Goal: Transaction & Acquisition: Purchase product/service

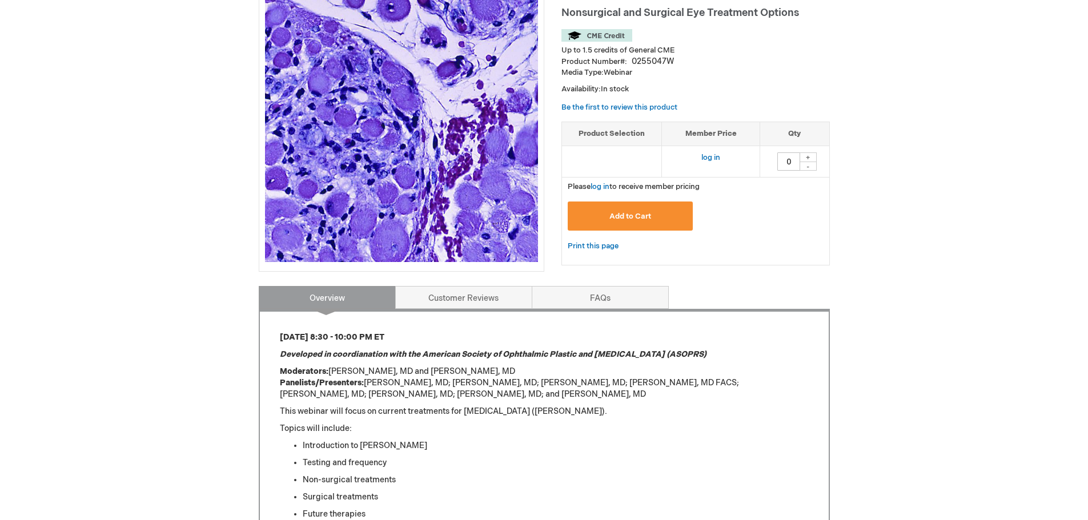
scroll to position [171, 0]
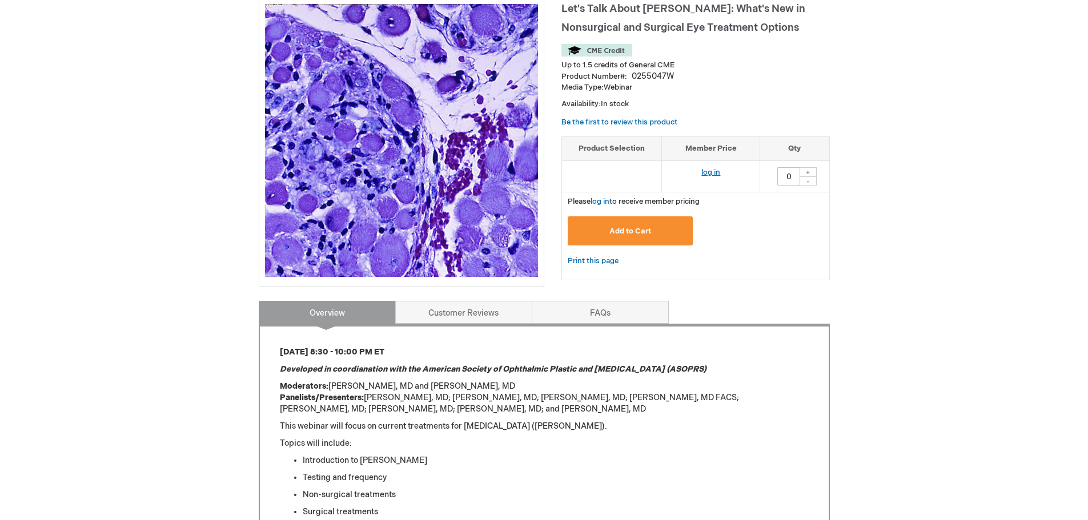
click at [715, 174] on link "log in" at bounding box center [710, 172] width 19 height 9
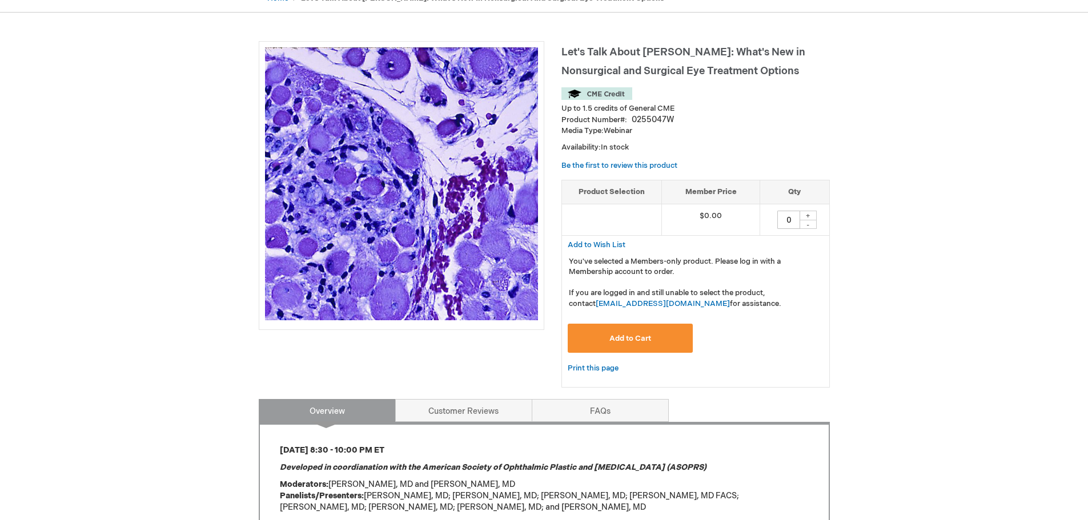
scroll to position [148, 0]
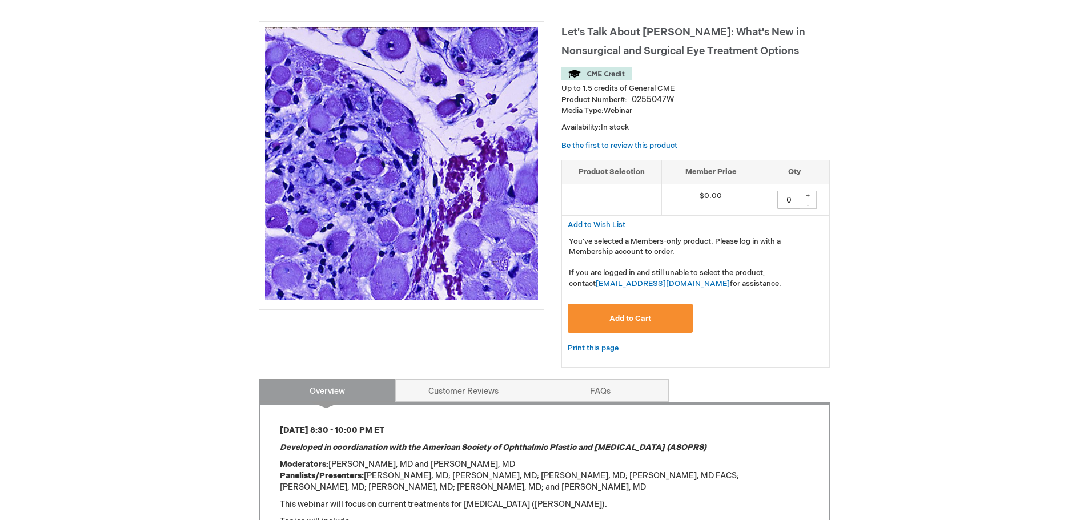
click at [811, 194] on div "+" at bounding box center [808, 196] width 17 height 10
type input "1"
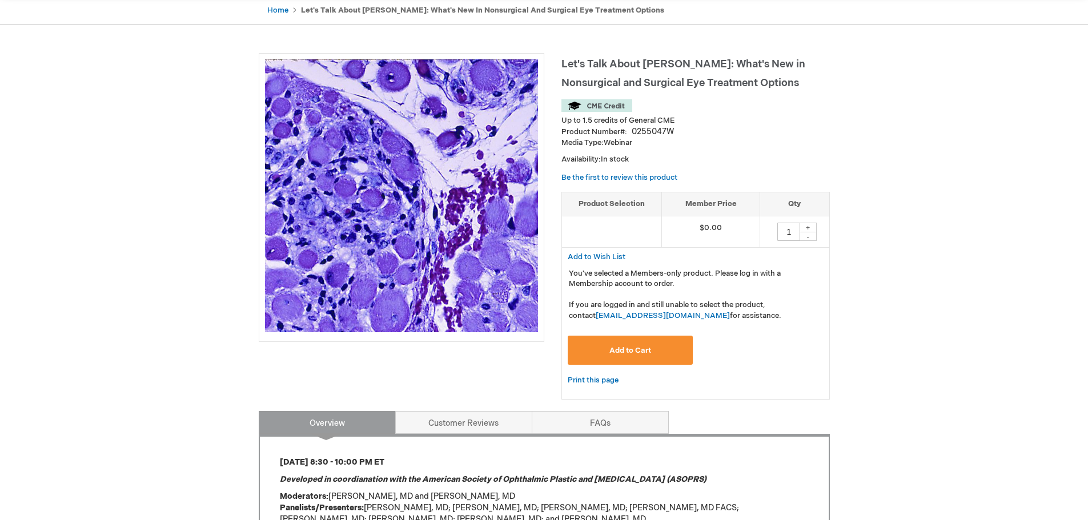
scroll to position [91, 0]
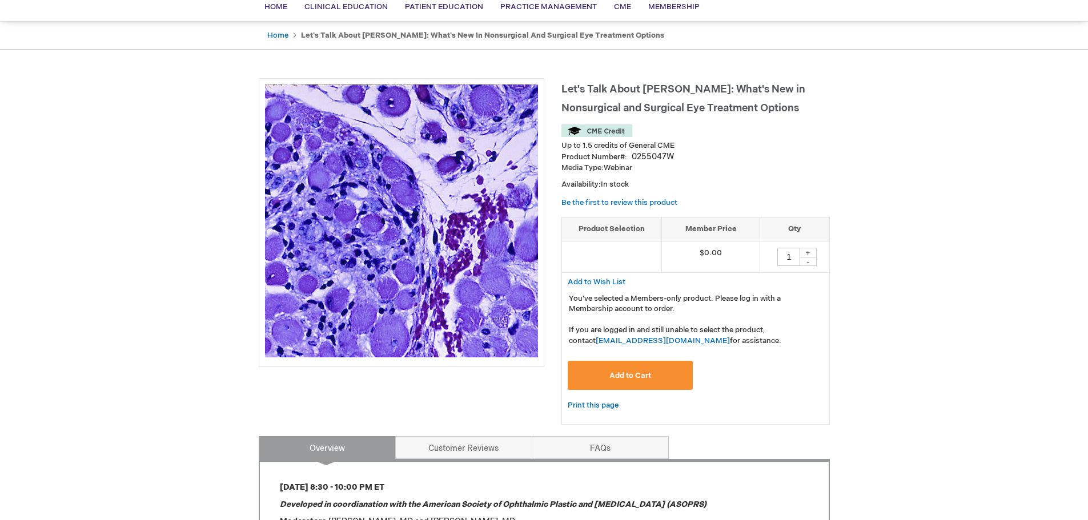
click at [643, 375] on span "Add to Cart" at bounding box center [630, 375] width 42 height 9
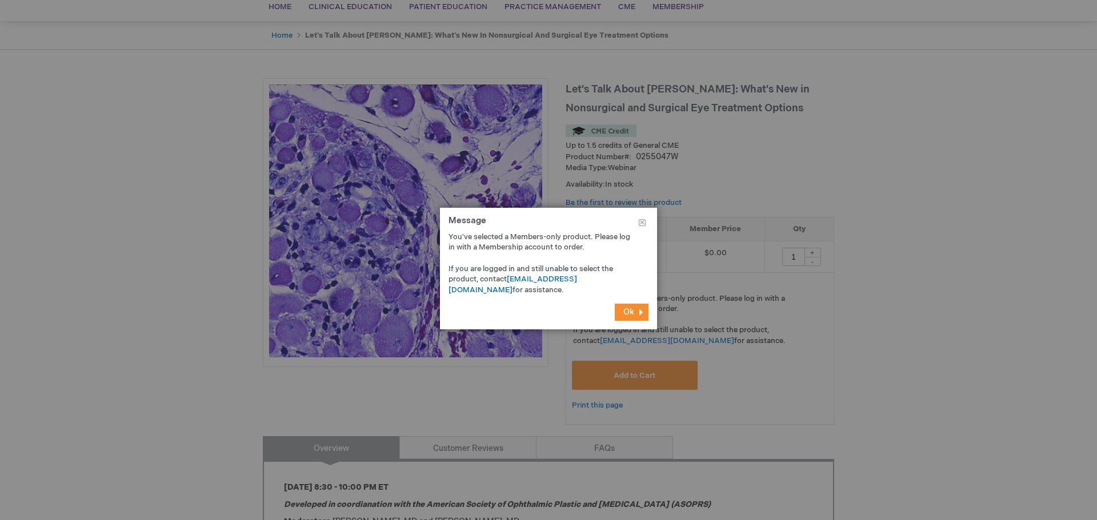
click at [630, 309] on span "Ok" at bounding box center [628, 312] width 11 height 10
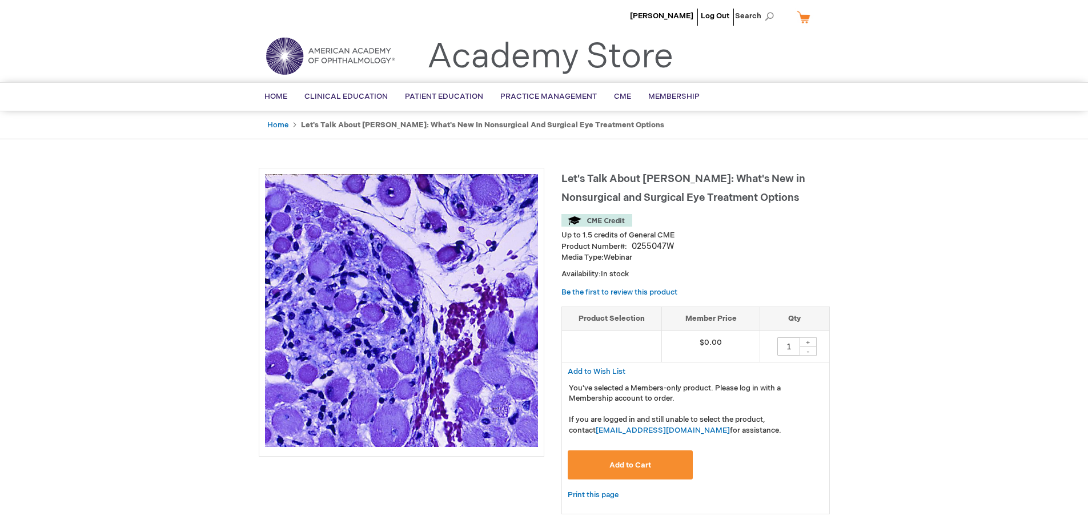
scroll to position [0, 0]
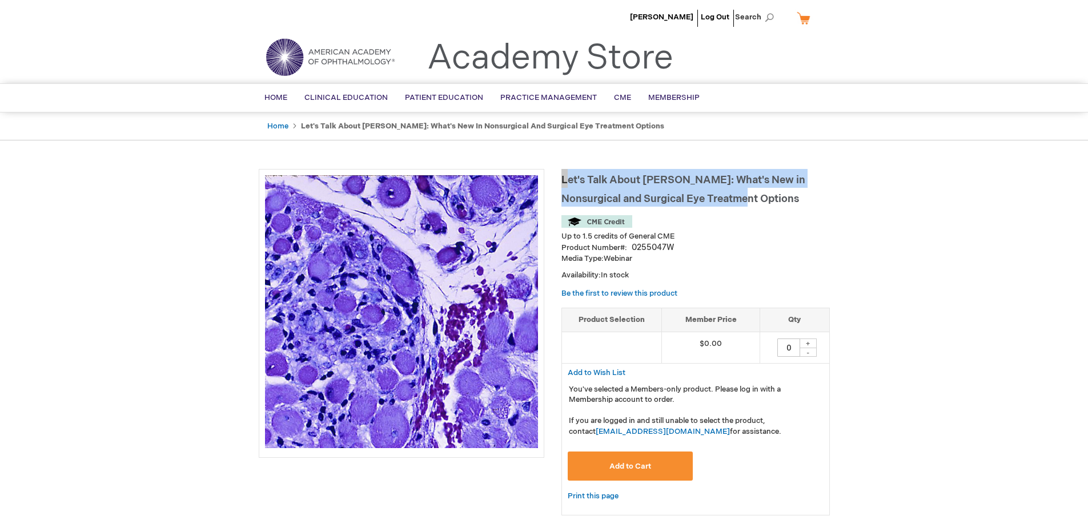
drag, startPoint x: 561, startPoint y: 178, endPoint x: 725, endPoint y: 198, distance: 164.6
click at [725, 198] on h1 "Let's Talk About [PERSON_NAME]: What's New in Nonsurgical and Surgical Eye Trea…" at bounding box center [695, 188] width 268 height 38
copy span "Let's Talk About [PERSON_NAME]: What's New in Nonsurgical and Surgical Eye Trea…"
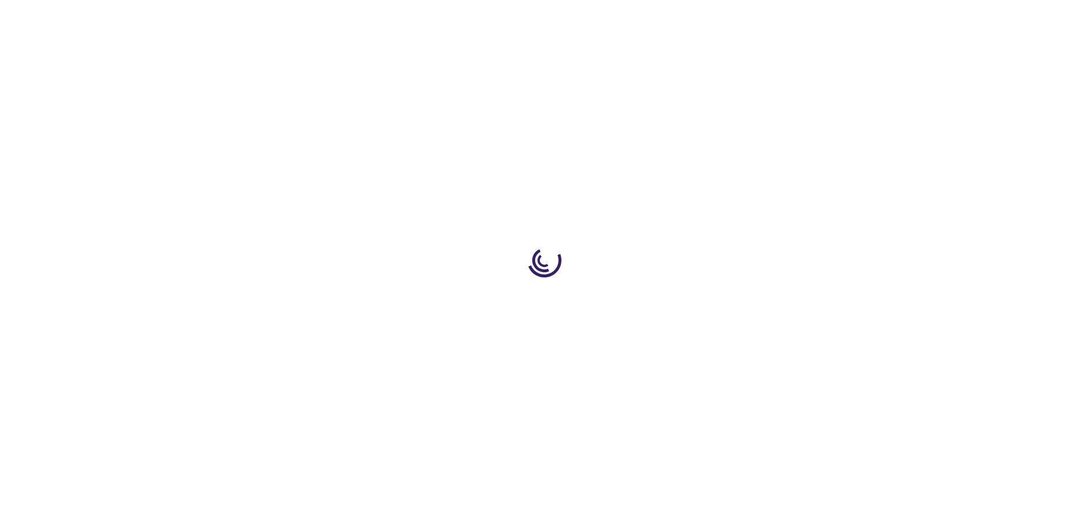
type input "0"
